Goal: Task Accomplishment & Management: Manage account settings

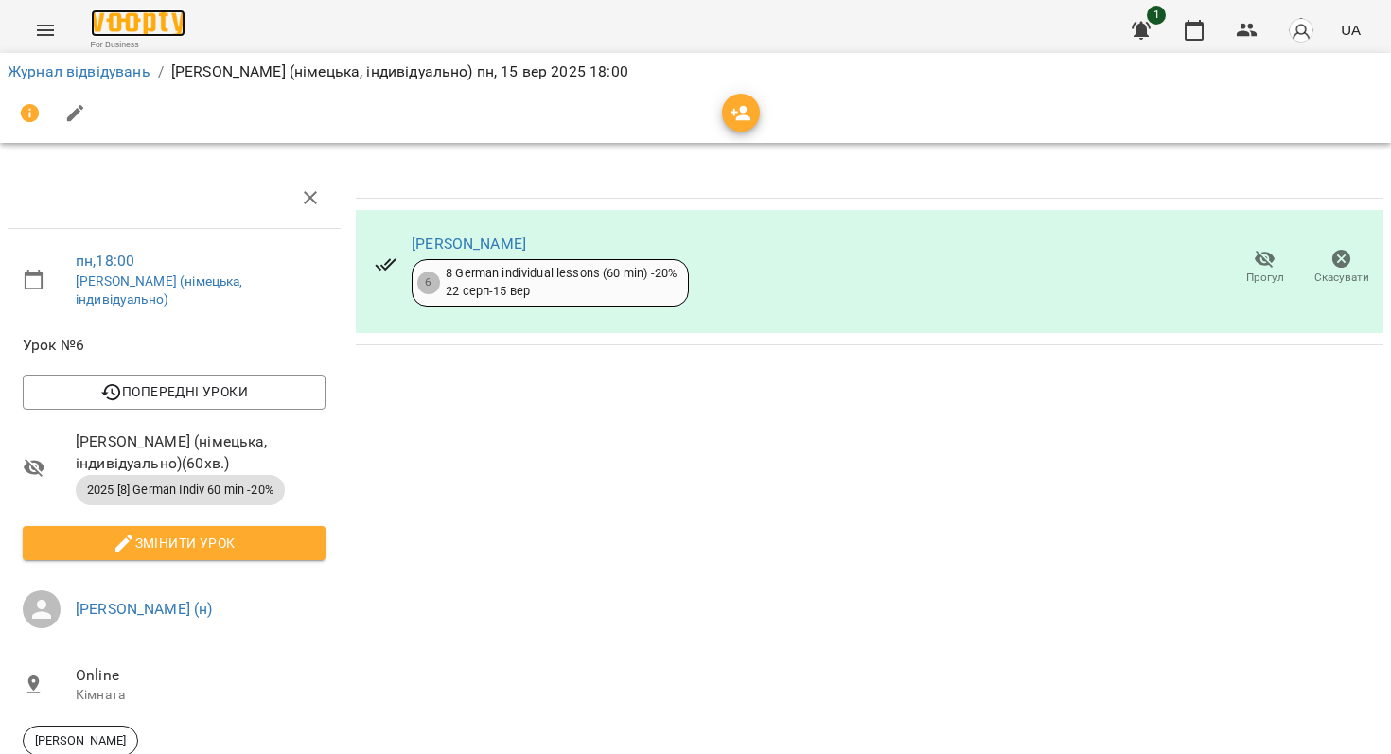
click at [132, 32] on img at bounding box center [138, 22] width 95 height 27
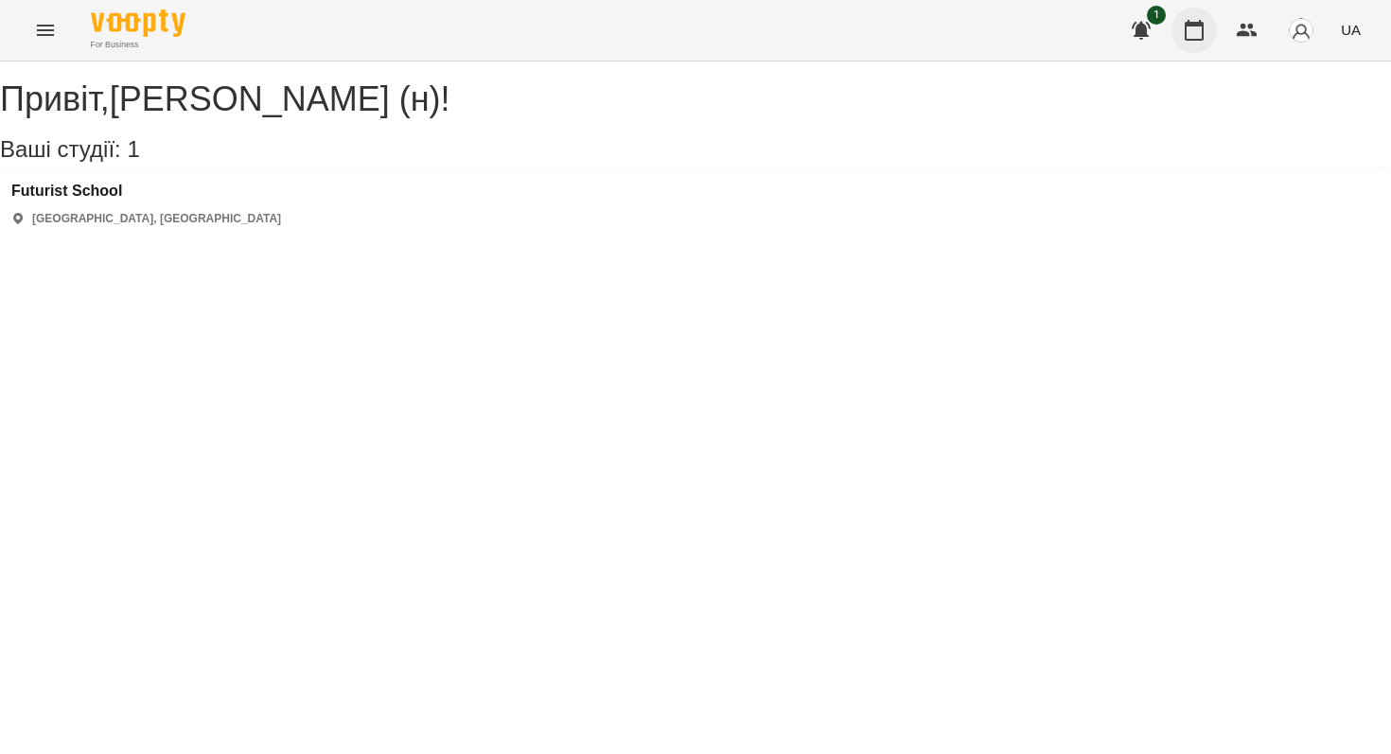
click at [1207, 25] on button "button" at bounding box center [1194, 30] width 45 height 45
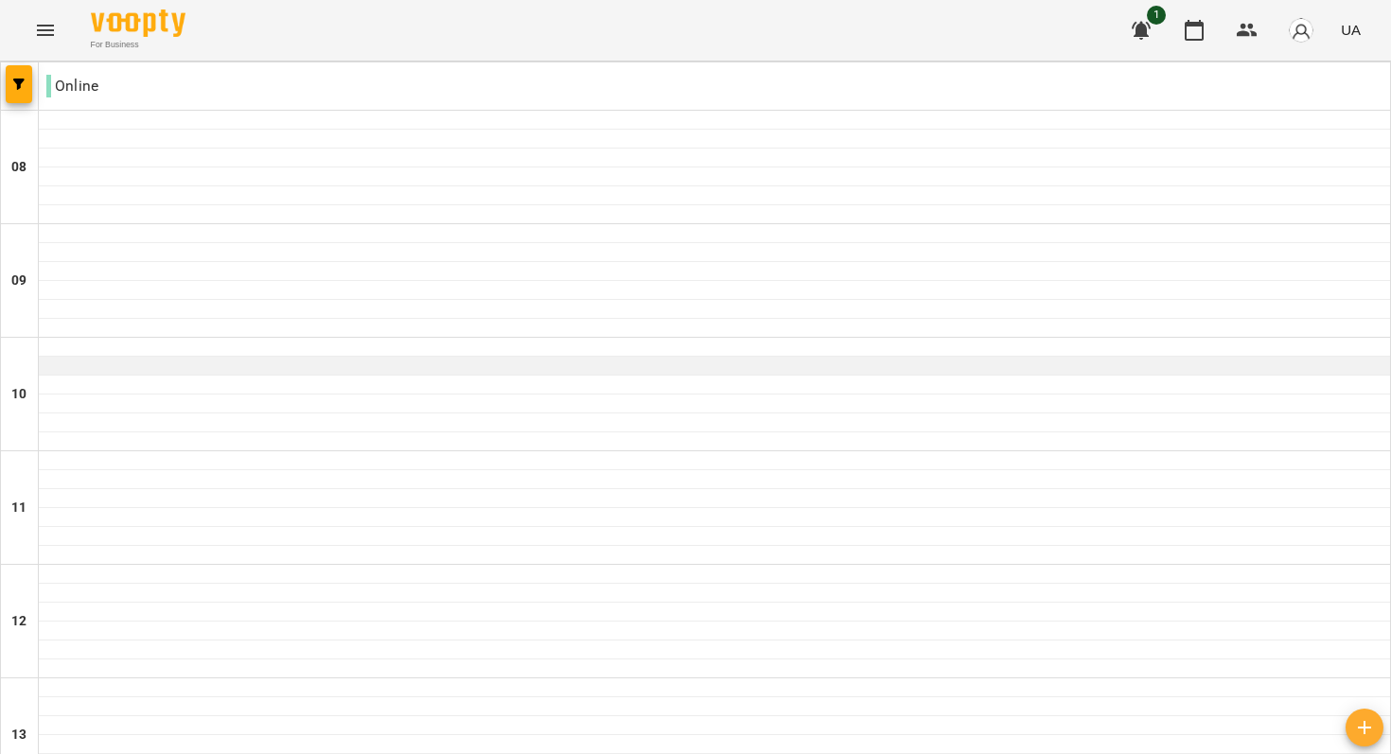
scroll to position [1186, 0]
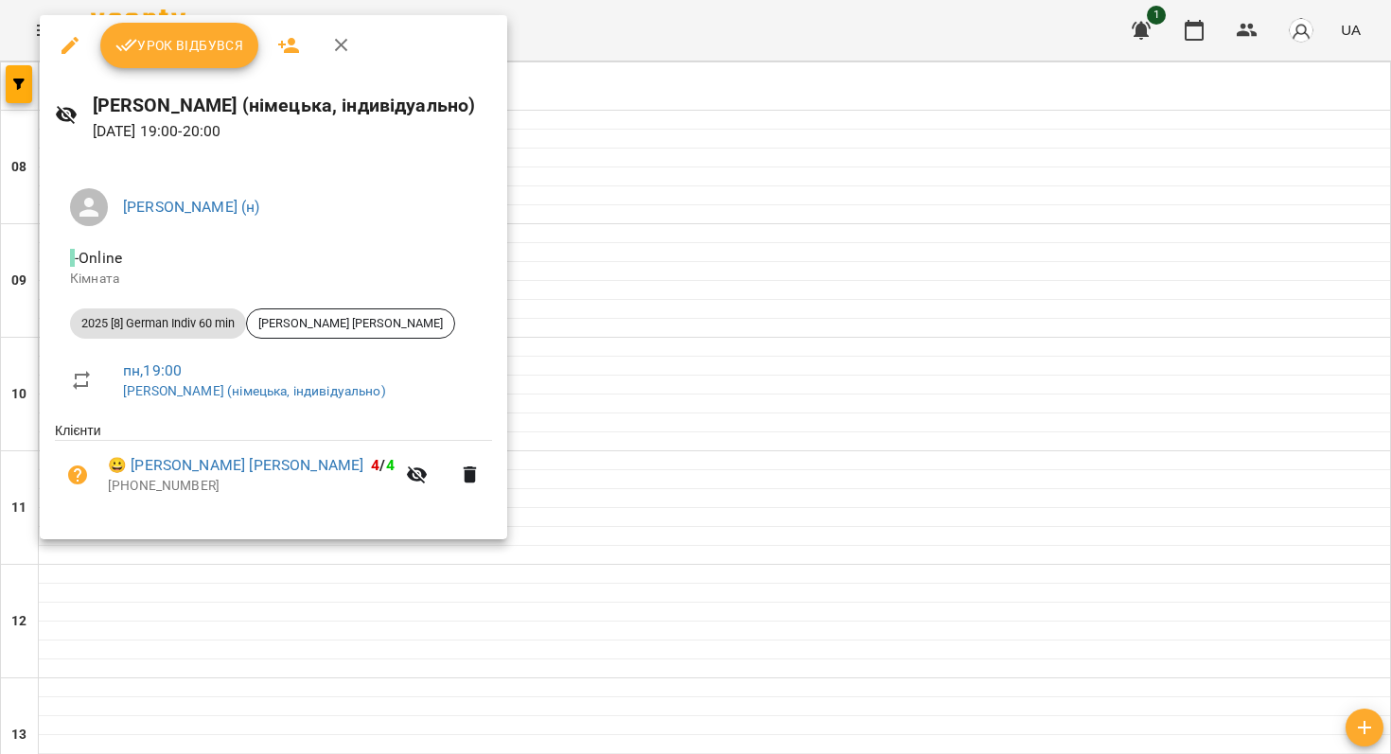
click at [201, 46] on span "Урок відбувся" at bounding box center [179, 45] width 129 height 23
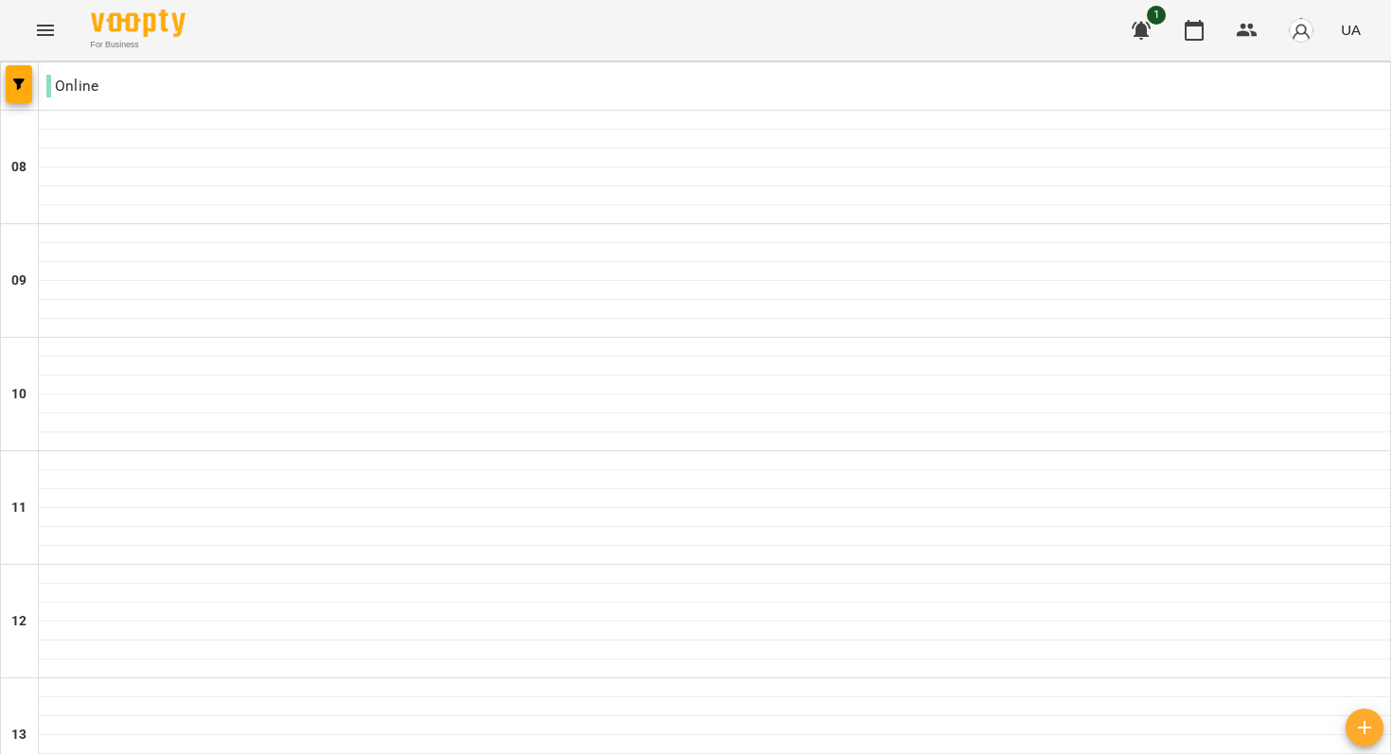
scroll to position [1186, 0]
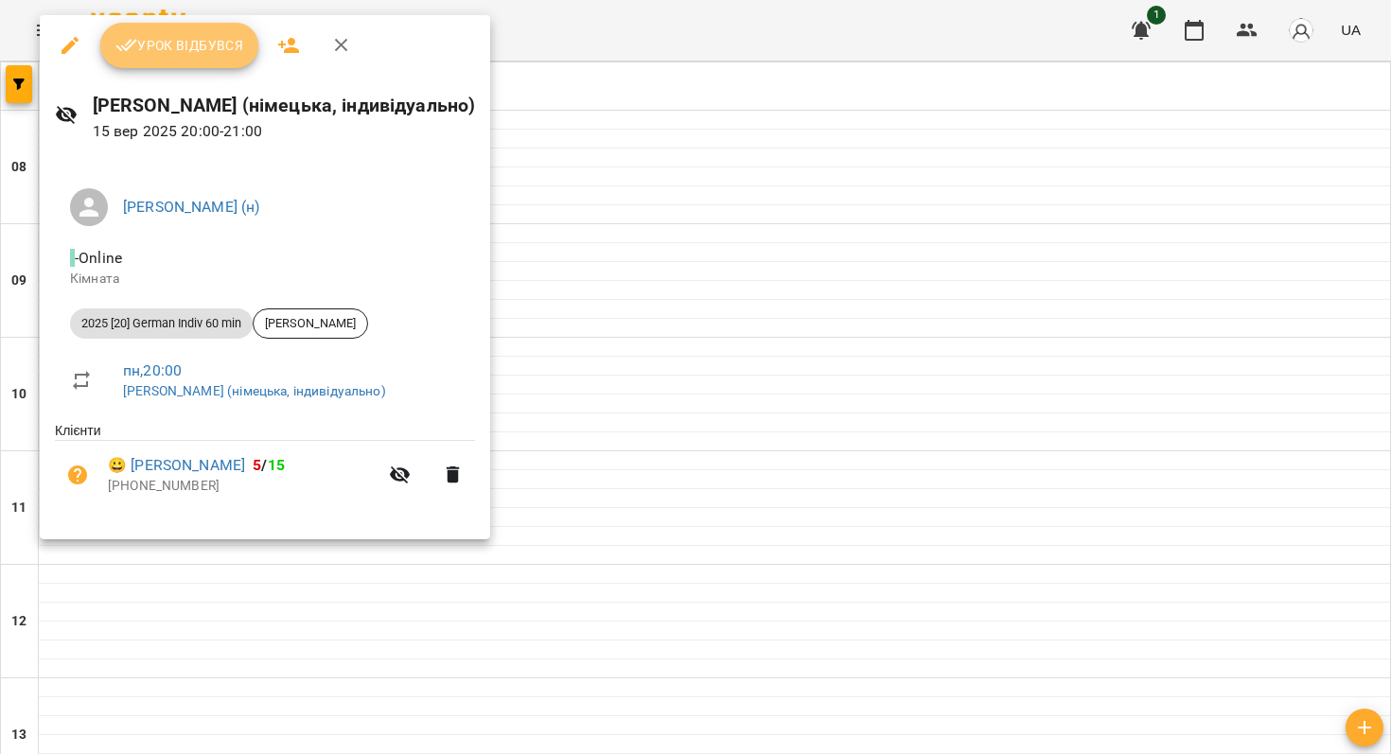
click at [197, 52] on span "Урок відбувся" at bounding box center [179, 45] width 129 height 23
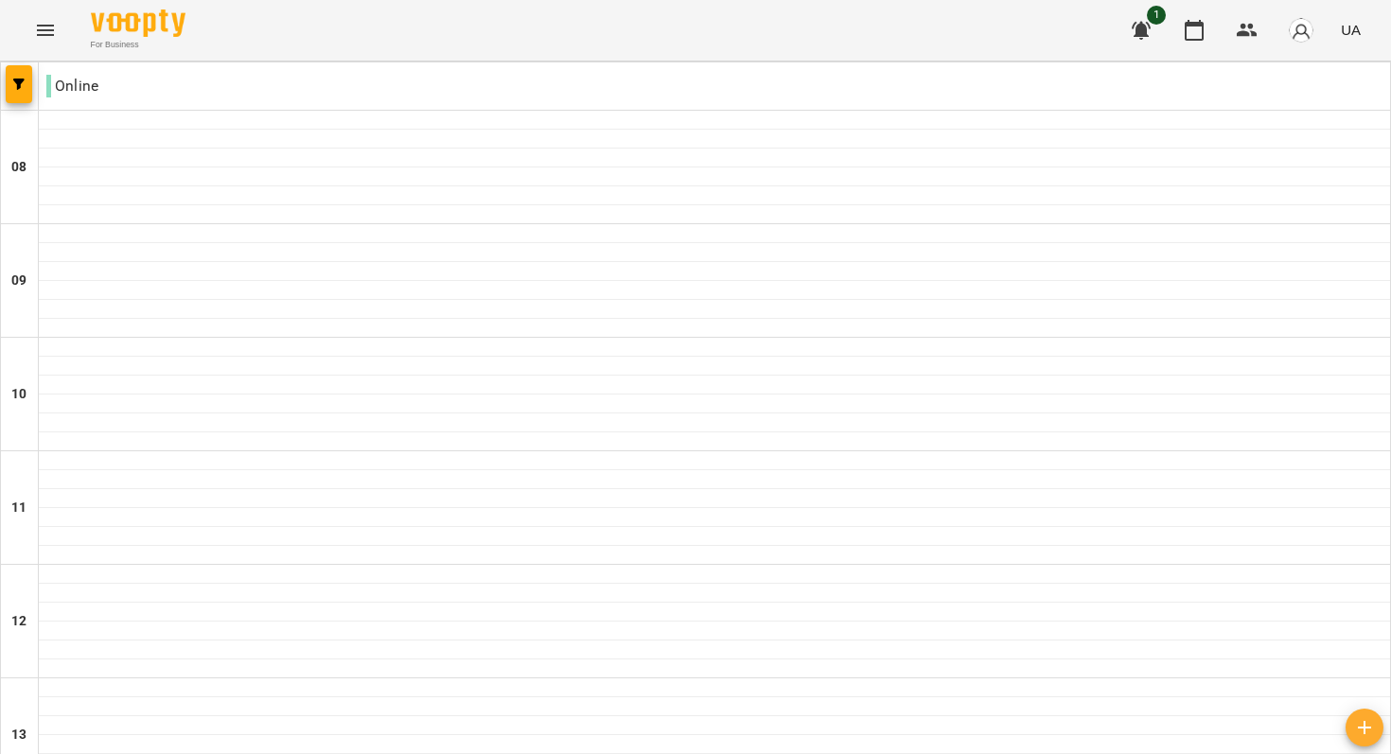
scroll to position [1186, 0]
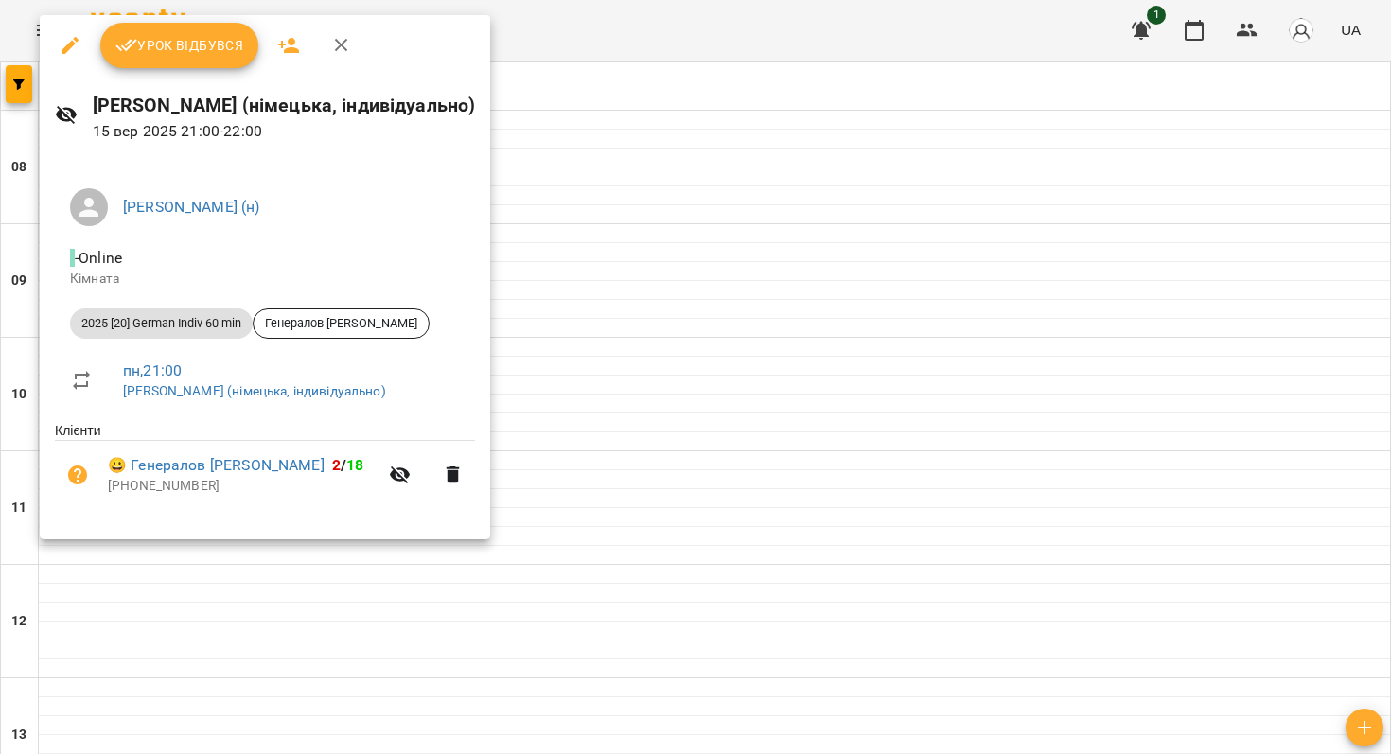
click at [197, 57] on button "Урок відбувся" at bounding box center [179, 45] width 159 height 45
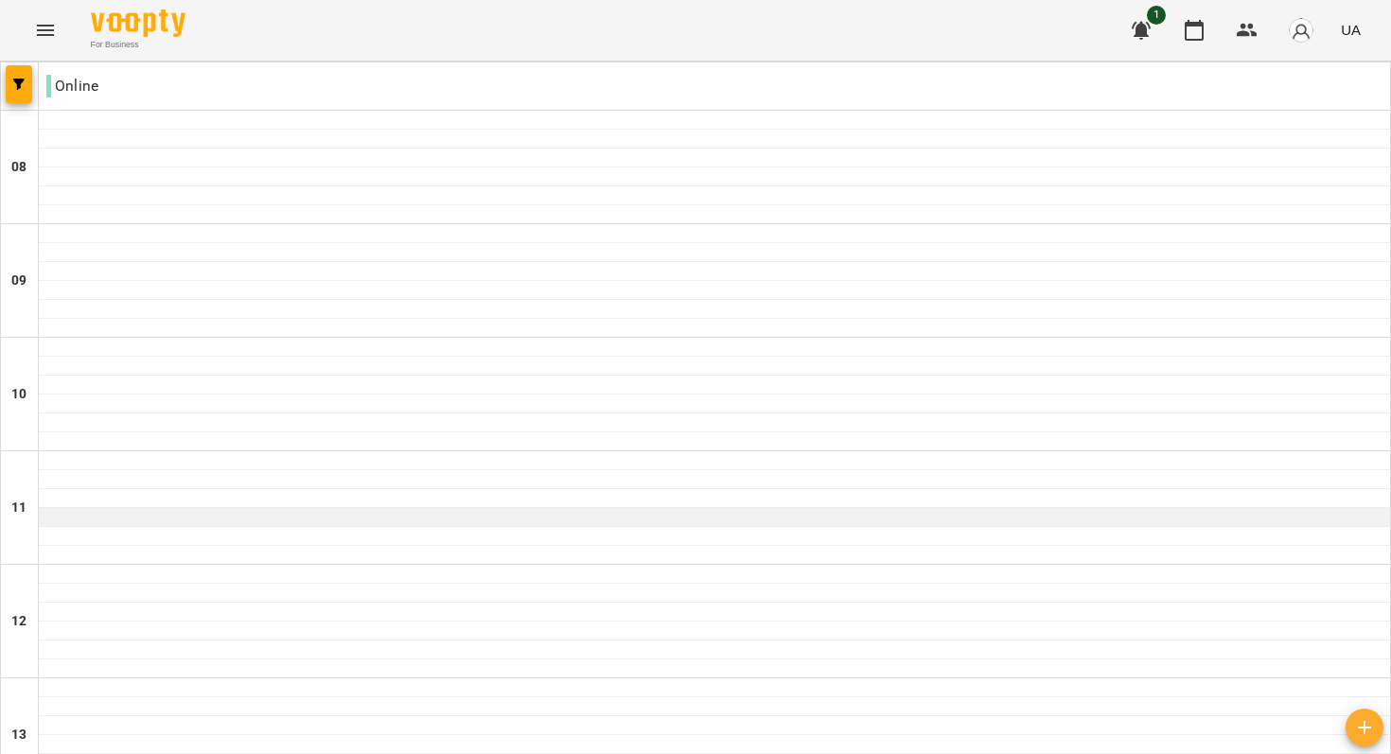
scroll to position [1186, 0]
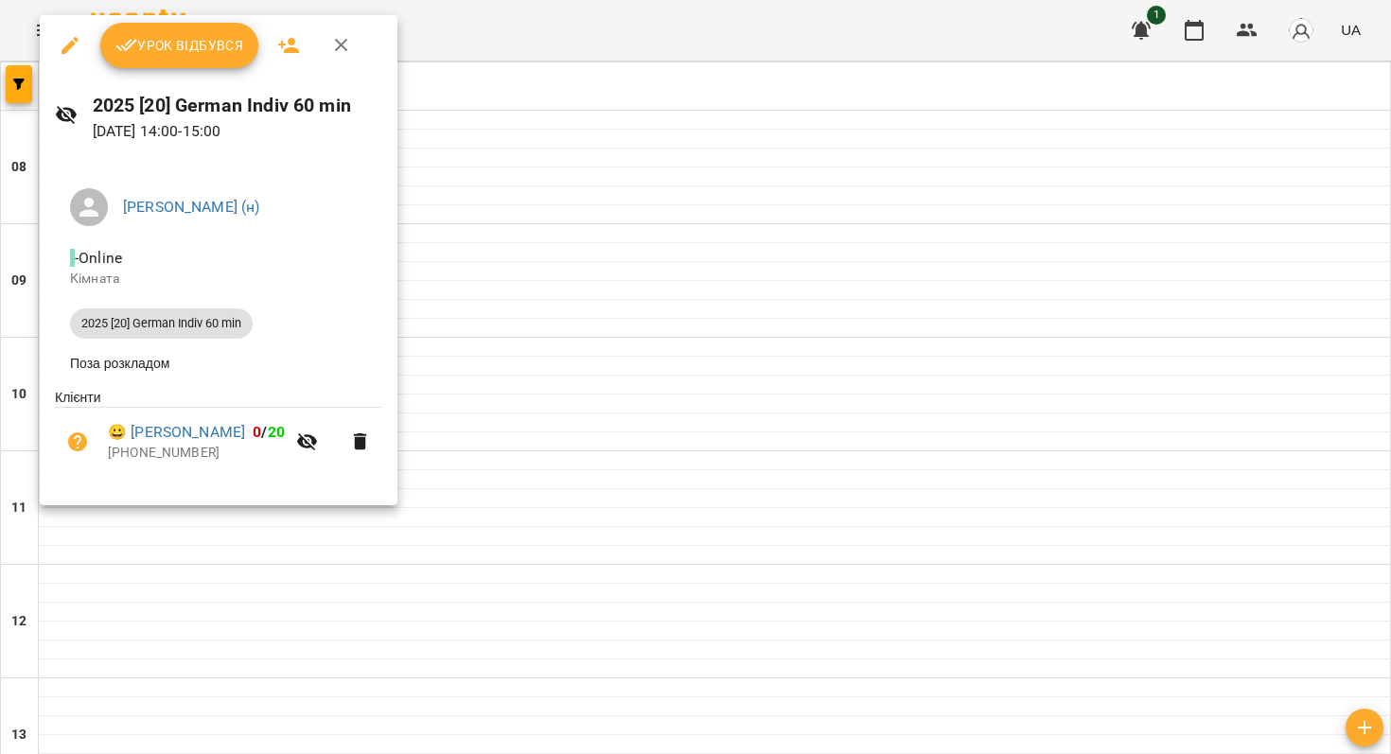
click at [739, 398] on div at bounding box center [695, 377] width 1391 height 754
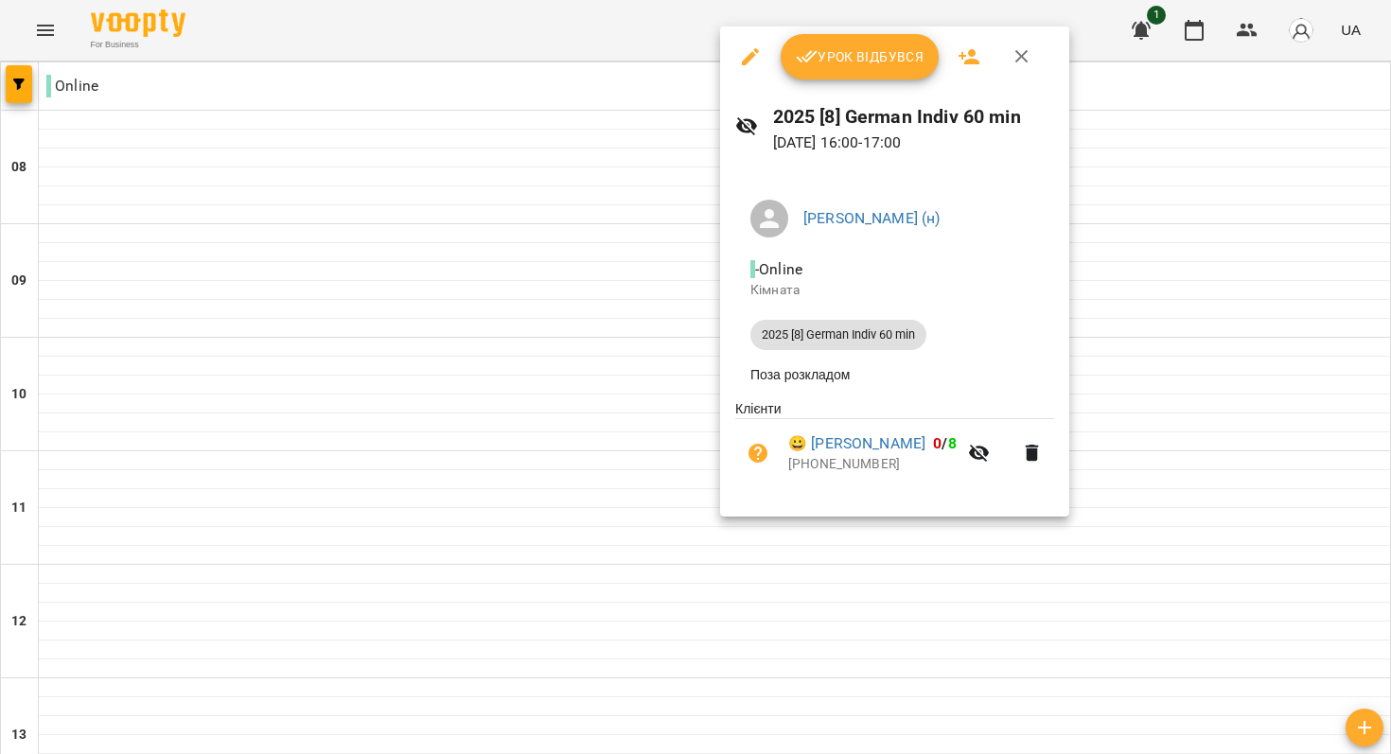
click at [644, 374] on div at bounding box center [695, 377] width 1391 height 754
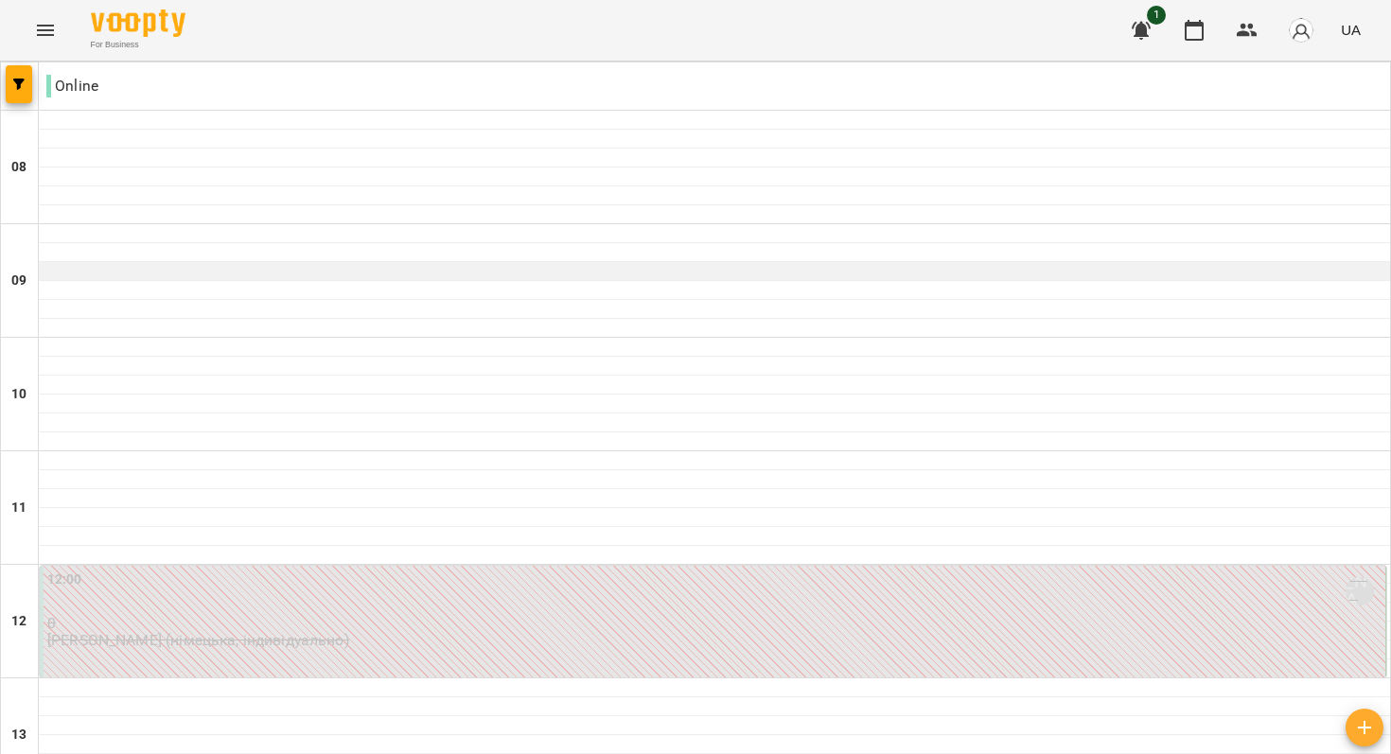
scroll to position [358, 0]
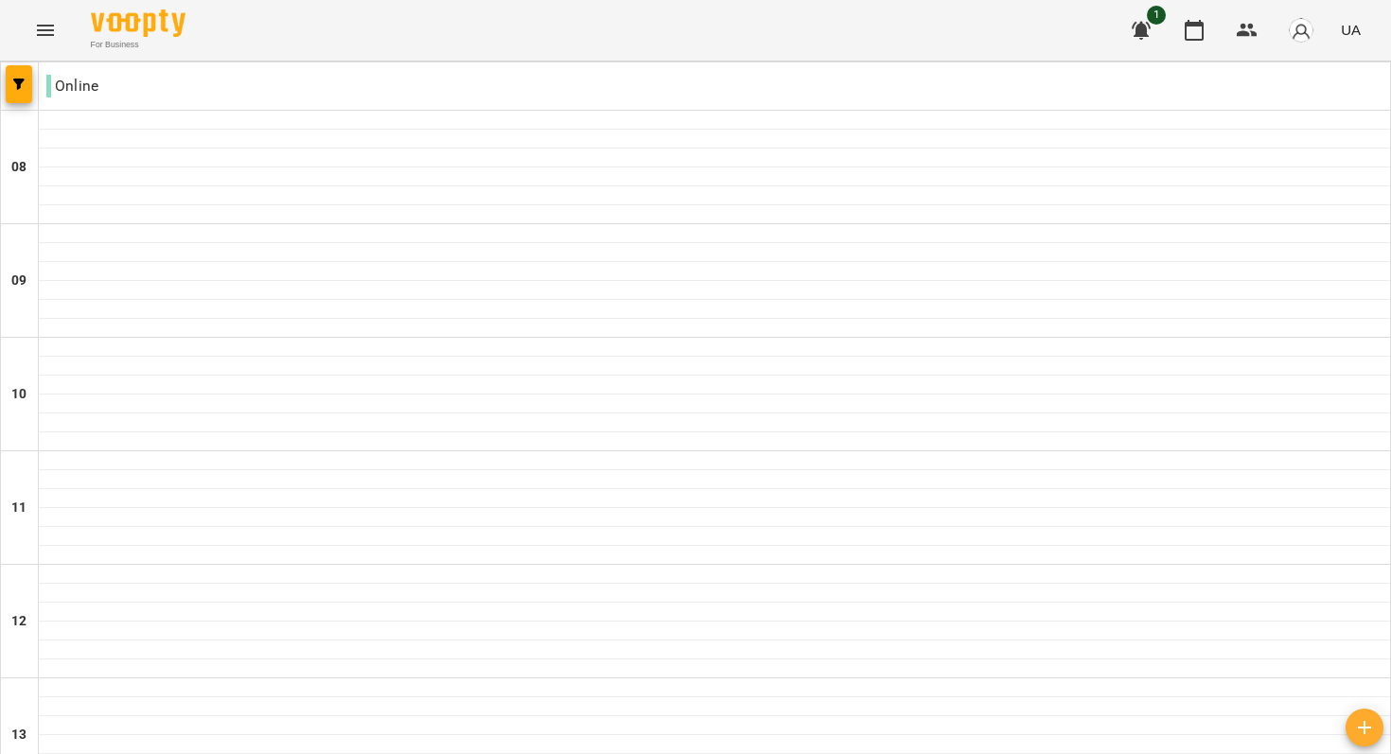
scroll to position [1186, 0]
click at [1301, 46] on button "button" at bounding box center [1301, 30] width 49 height 49
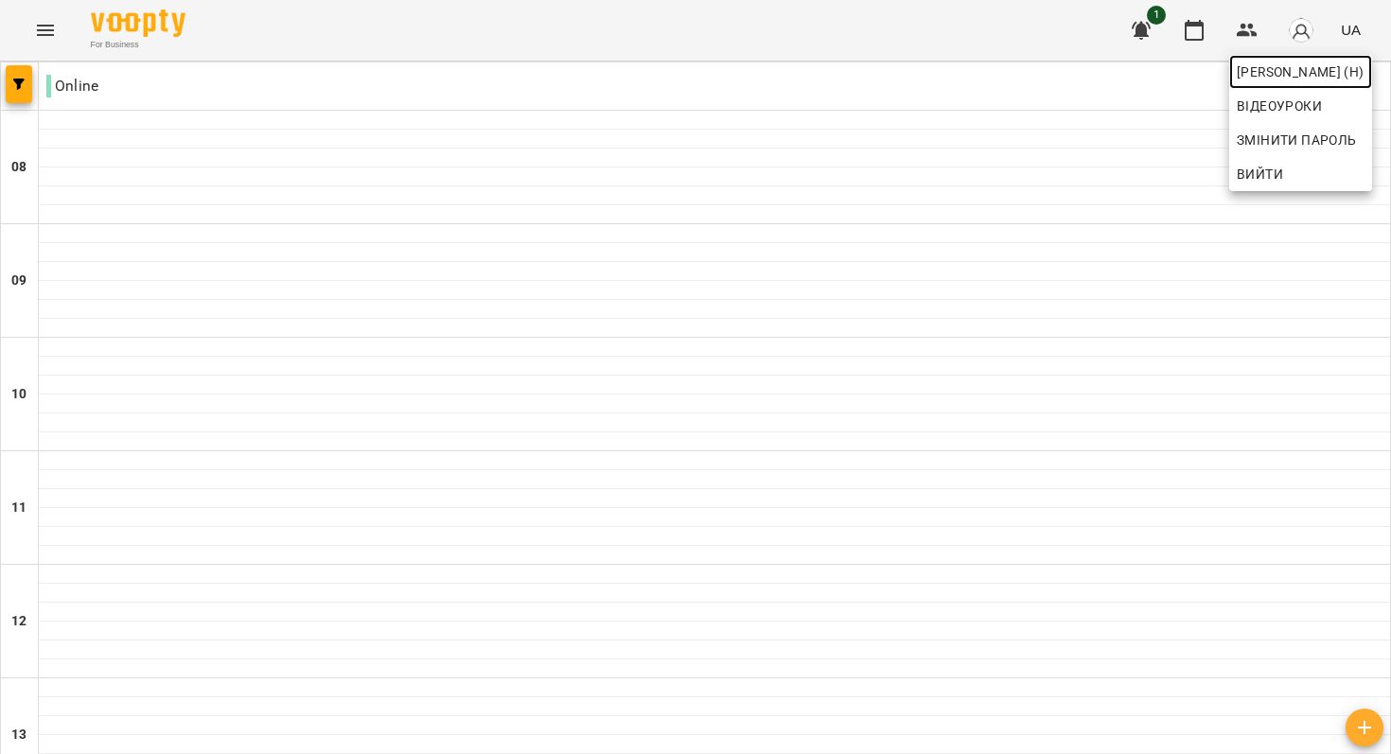
click at [1297, 77] on span "[PERSON_NAME] (н)" at bounding box center [1301, 72] width 128 height 23
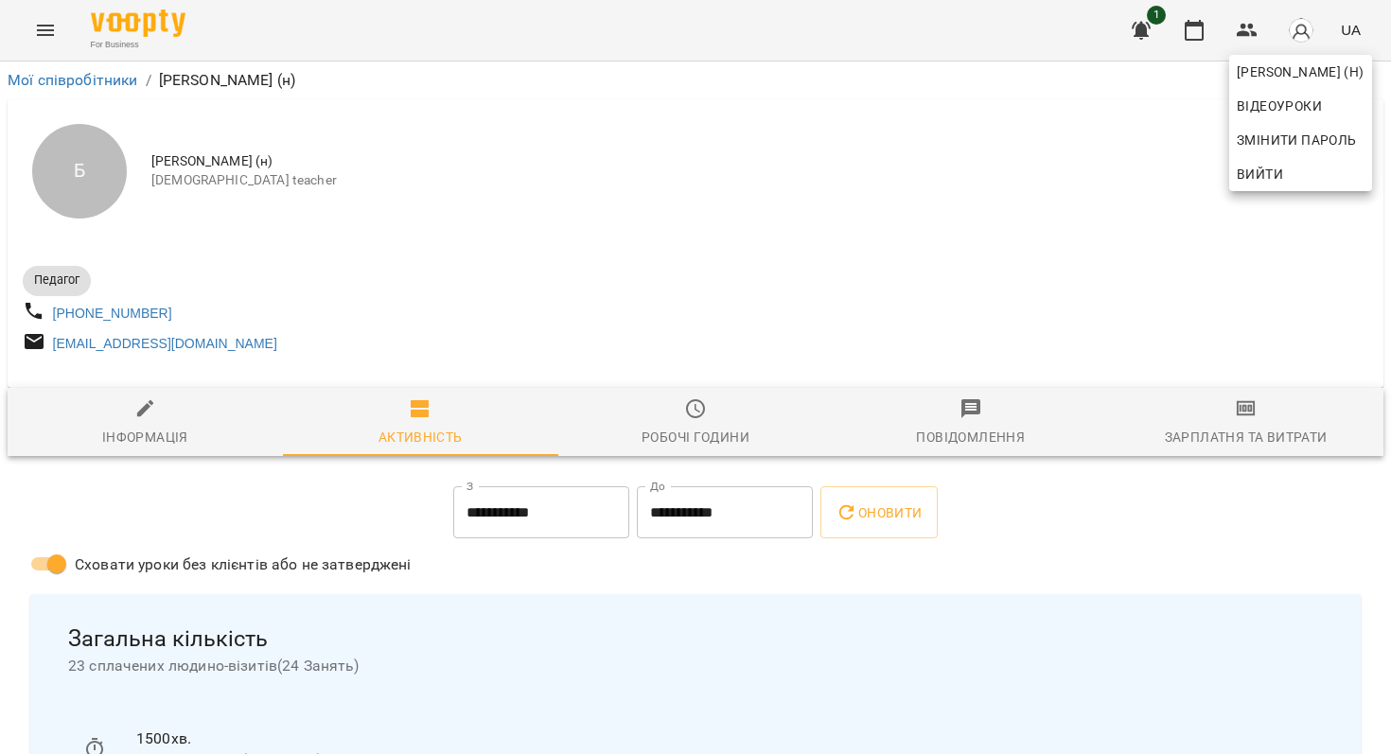
click at [919, 238] on div at bounding box center [695, 377] width 1391 height 754
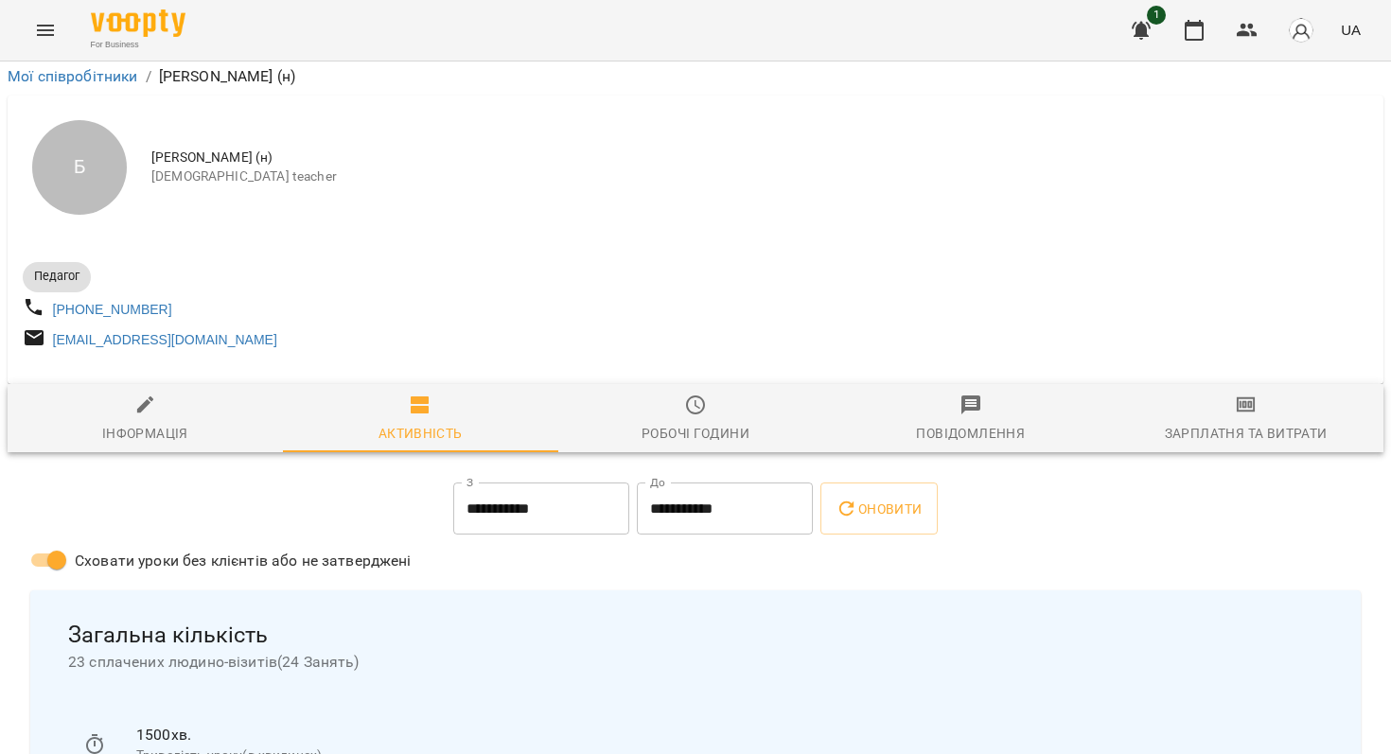
scroll to position [442, 0]
